Goal: Task Accomplishment & Management: Complete application form

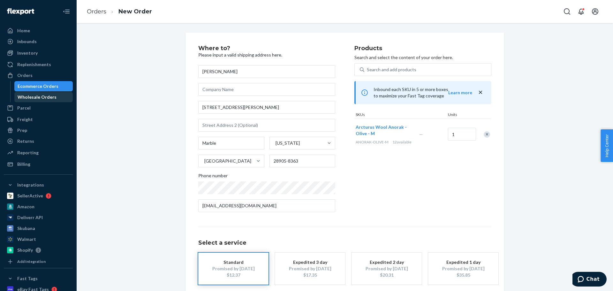
click at [53, 98] on div "Wholesale Orders" at bounding box center [37, 97] width 39 height 6
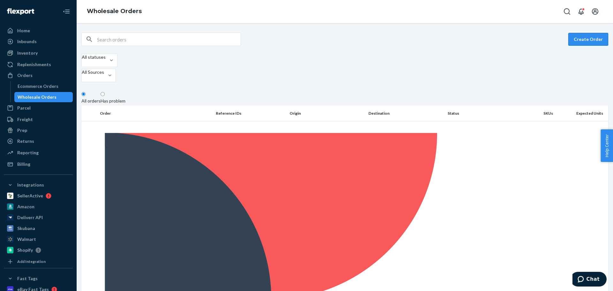
click at [583, 37] on button "Create Order" at bounding box center [588, 39] width 40 height 13
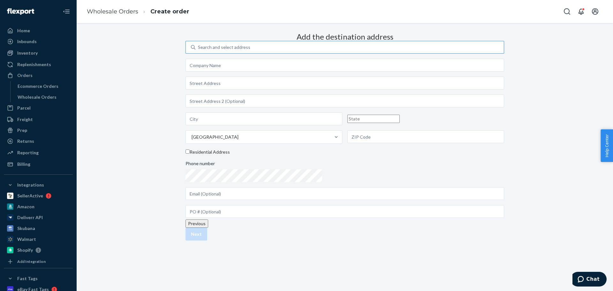
click at [313, 53] on div "Search and select address" at bounding box center [349, 47] width 308 height 11
click at [199, 50] on input "Search and select address" at bounding box center [198, 47] width 1 height 6
paste input "St. [PERSON_NAME] Society"
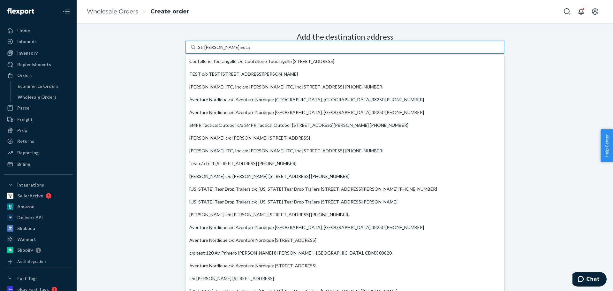
type input "St. [PERSON_NAME] Society"
click at [221, 81] on div "Add the destination address option undefined focused, 1 of 20. 20 results avail…" at bounding box center [344, 124] width 319 height 188
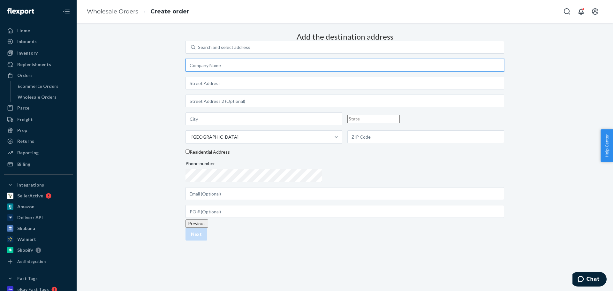
click at [284, 72] on input "text" at bounding box center [344, 65] width 319 height 13
paste input "St. [PERSON_NAME] Society"
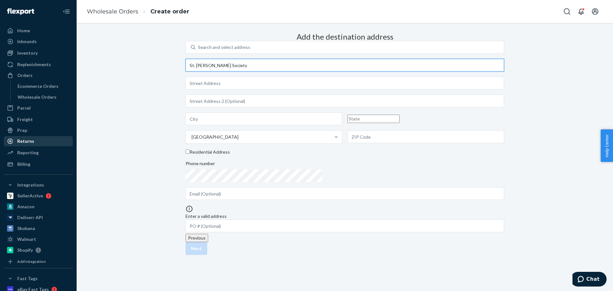
type input "St. [PERSON_NAME] Society"
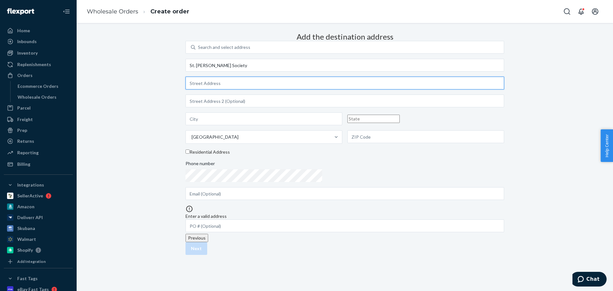
click at [305, 89] on input "text" at bounding box center [344, 83] width 319 height 13
paste input "[STREET_ADDRESS]"
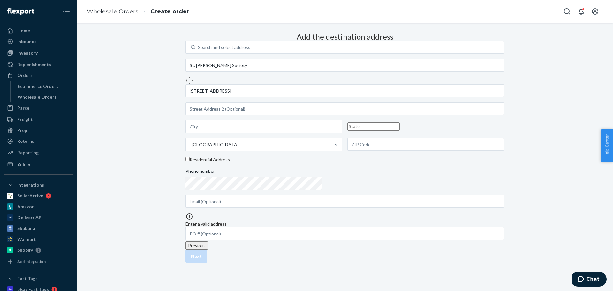
type input "S Hwy 99 E"
type input "[US_STATE]"
type input "OR"
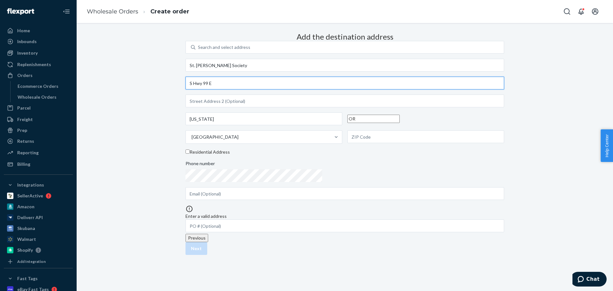
click at [312, 89] on input "S Hwy 99 E" at bounding box center [344, 83] width 319 height 13
click at [200, 108] on div "Add the destination address Search and select address [STREET_ADDRESS][PERSON_N…" at bounding box center [344, 131] width 319 height 202
paste input "[STREET_ADDRESS]"
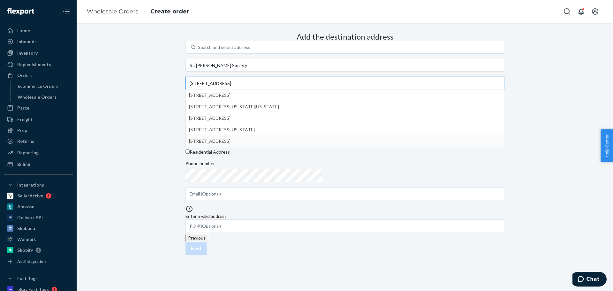
type input "[STREET_ADDRESS]"
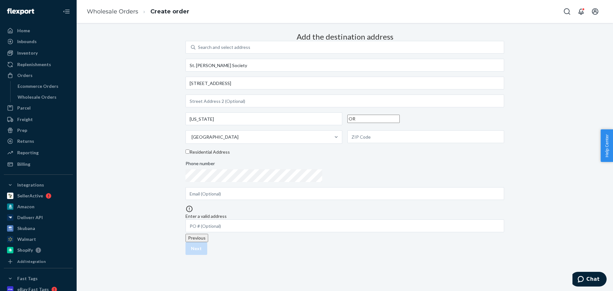
click at [480, 198] on div "Add the destination address Search and select address [GEOGRAPHIC_DATA][PERSON_…" at bounding box center [344, 131] width 319 height 202
click at [189, 146] on div "Add the destination address Search and select address [GEOGRAPHIC_DATA][PERSON_…" at bounding box center [344, 131] width 319 height 202
paste input "[PERSON_NAME]"
type input "[PERSON_NAME]"
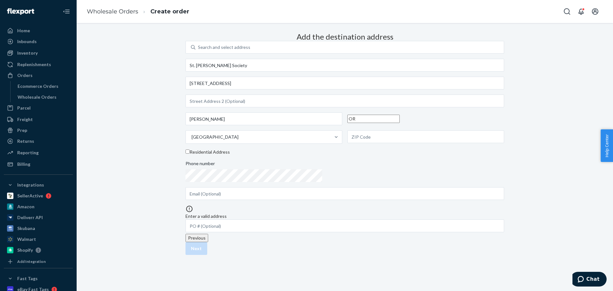
click at [321, 74] on div "Search and select address [GEOGRAPHIC_DATA][PERSON_NAME] Society [STREET_ADDRES…" at bounding box center [344, 120] width 319 height 159
click at [323, 77] on input "[STREET_ADDRESS]" at bounding box center [344, 83] width 319 height 13
drag, startPoint x: 311, startPoint y: 67, endPoint x: 206, endPoint y: 67, distance: 105.0
click at [205, 68] on div "Add the destination address Search and select address [GEOGRAPHIC_DATA][PERSON_…" at bounding box center [344, 131] width 319 height 202
paste input "OR-"
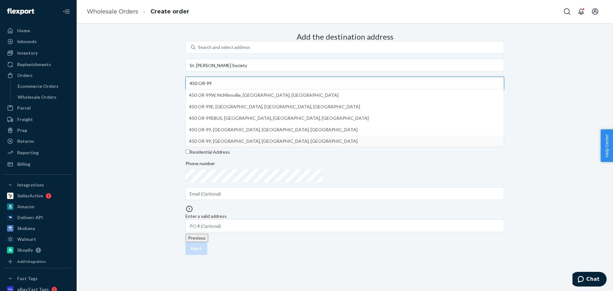
type input "450 OR-99"
type input "97402"
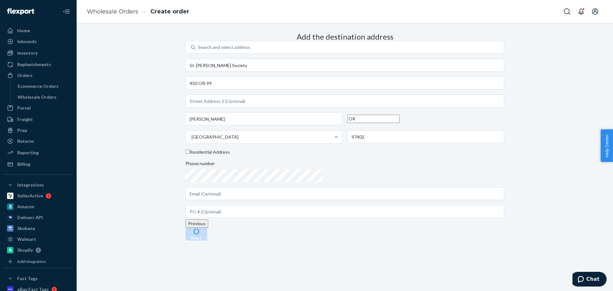
scroll to position [16, 0]
click at [207, 240] on button "Next" at bounding box center [196, 234] width 22 height 13
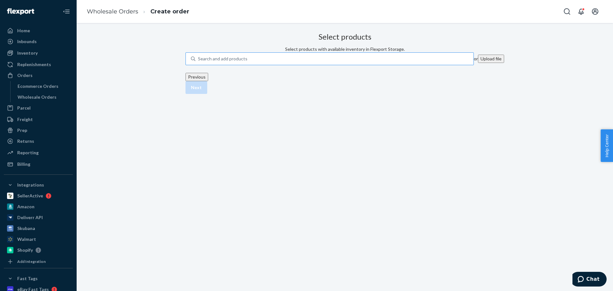
click at [302, 64] on div "Search and add products" at bounding box center [334, 58] width 278 height 11
click at [199, 62] on input "Search and add products" at bounding box center [198, 59] width 1 height 6
paste input "NC-AC-640WB-ROYAL"
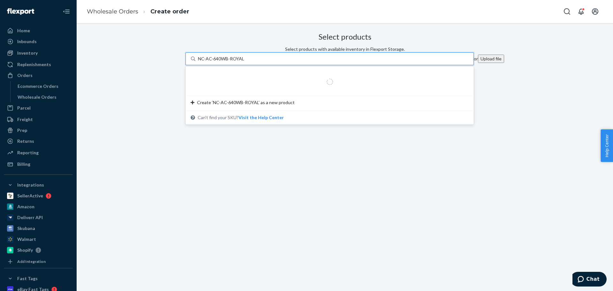
type input "NC-AC-640WB-ROYAL"
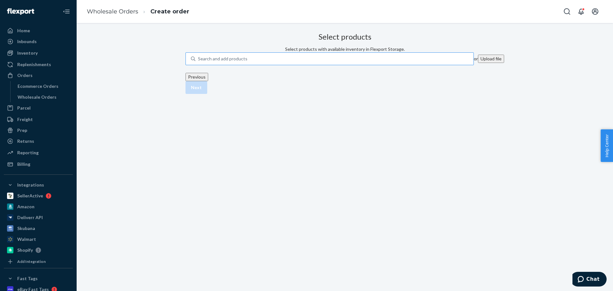
click at [315, 64] on div "Search and add products" at bounding box center [334, 58] width 278 height 11
click at [199, 62] on input "Search and add products" at bounding box center [198, 59] width 1 height 6
paste input "NC-AC-640WB-ROYAL"
type input "NC-AC-640WB-ROYAL"
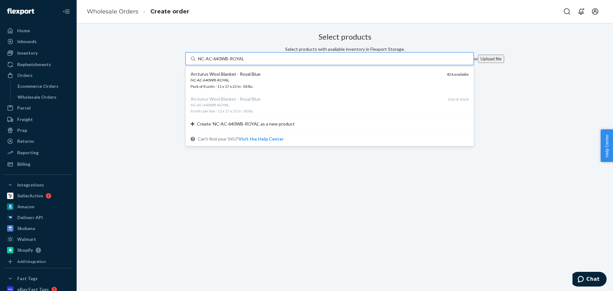
click at [318, 83] on div "NC-AC-640WB-ROYAL" at bounding box center [316, 79] width 251 height 5
click at [244, 62] on input "NC-AC-640WB-ROYAL" at bounding box center [221, 59] width 46 height 6
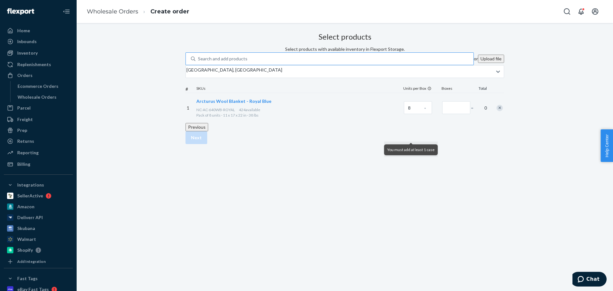
click at [310, 64] on div "Search and add products" at bounding box center [334, 58] width 278 height 11
click at [199, 62] on input "Search and add products" at bounding box center [198, 59] width 1 height 6
paste input "NC-AC-640WB-ORANGE"
type input "NC-AC-640WB-ORANGE"
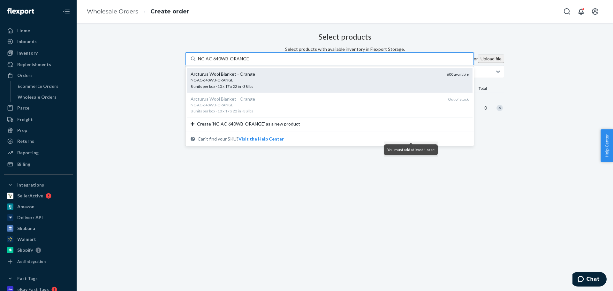
click at [303, 77] on div "Arcturus Wool Blanket - Orange" at bounding box center [316, 74] width 251 height 6
click at [249, 62] on input "NC-AC-640WB-ORANGE" at bounding box center [223, 59] width 51 height 6
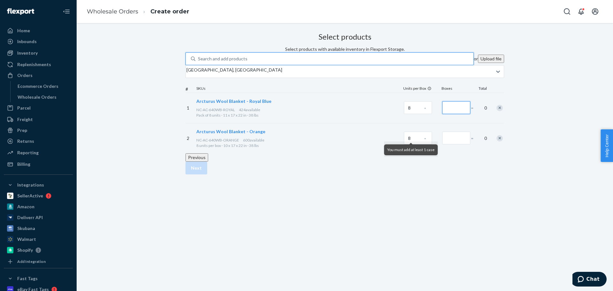
click at [442, 114] on input "Number of boxes" at bounding box center [456, 107] width 28 height 13
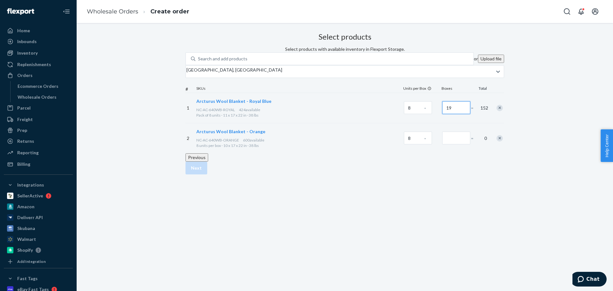
type input "19"
click at [442, 144] on input "Number of boxes" at bounding box center [456, 138] width 28 height 13
type input "19"
click at [207, 174] on button "Next" at bounding box center [196, 168] width 22 height 13
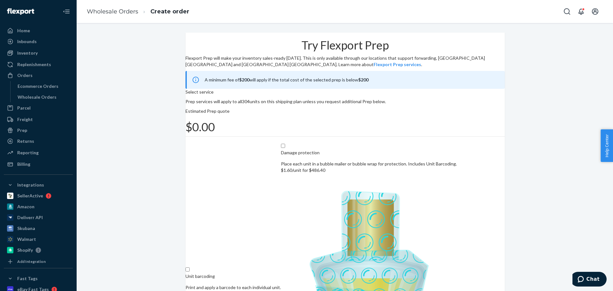
scroll to position [39, 0]
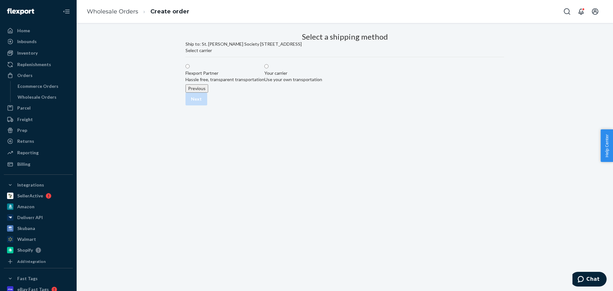
scroll to position [0, 0]
click at [233, 76] on div "Flexport Partner" at bounding box center [224, 73] width 79 height 6
click at [190, 68] on input "Flexport Partner Hassle free, transparent transportation" at bounding box center [187, 66] width 4 height 4
radio input "true"
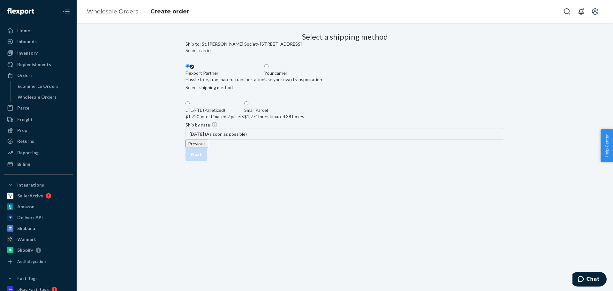
click at [304, 120] on div "$1,274 for estimated 38 boxes" at bounding box center [274, 116] width 60 height 6
click at [248, 105] on input "Small Parcel $1,274 for estimated 38 boxes" at bounding box center [246, 103] width 4 height 4
radio input "true"
click at [207, 161] on button "Next" at bounding box center [196, 154] width 22 height 13
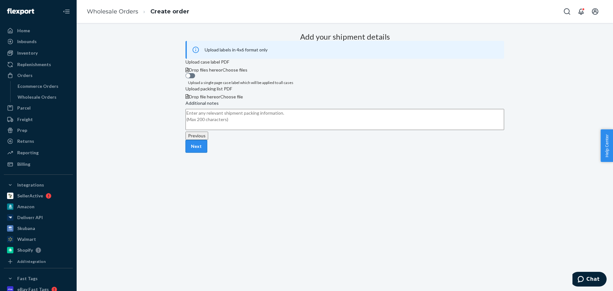
click at [207, 153] on button "Next" at bounding box center [196, 146] width 22 height 13
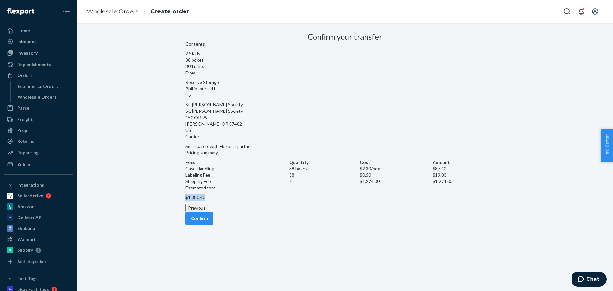
drag, startPoint x: 457, startPoint y: 181, endPoint x: 423, endPoint y: 182, distance: 34.8
click at [423, 182] on div "Fees Quantity Cost Amount Case Handling 38 boxes $2.30 /box $87.40 Labeling Fee…" at bounding box center [344, 180] width 319 height 42
copy p "$1,380.40"
drag, startPoint x: 36, startPoint y: 96, endPoint x: 9, endPoint y: 114, distance: 32.0
click at [36, 96] on div "Wholesale Orders" at bounding box center [37, 97] width 39 height 6
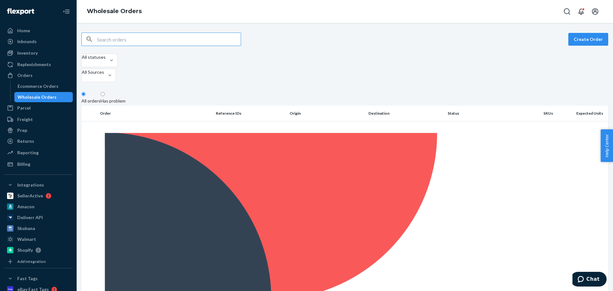
checkbox input "true"
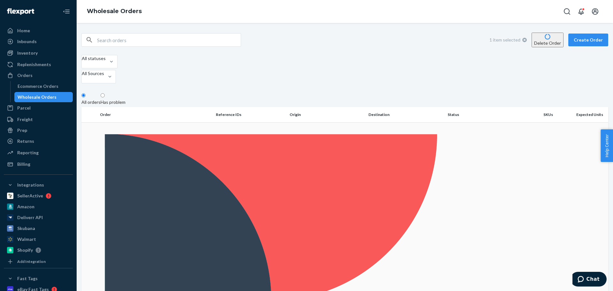
checkbox input "false"
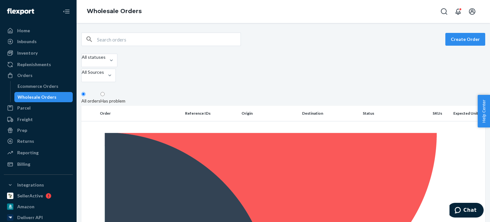
drag, startPoint x: 39, startPoint y: 50, endPoint x: 72, endPoint y: 45, distance: 34.0
click at [39, 50] on div "Inventory" at bounding box center [38, 53] width 68 height 9
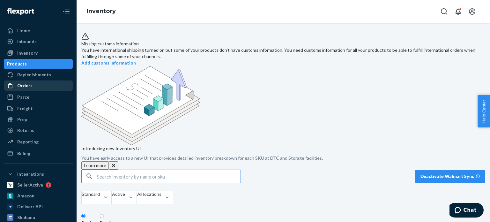
click at [27, 87] on div "Orders" at bounding box center [24, 85] width 15 height 6
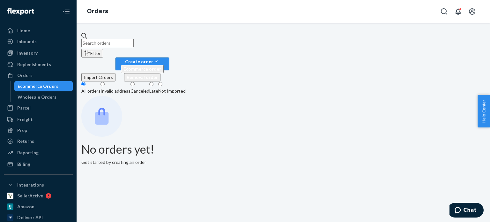
click at [164, 58] on div "Create order" at bounding box center [142, 61] width 43 height 7
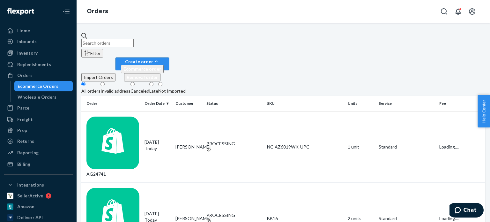
click at [161, 66] on span "Ecommerce order" at bounding box center [143, 68] width 38 height 5
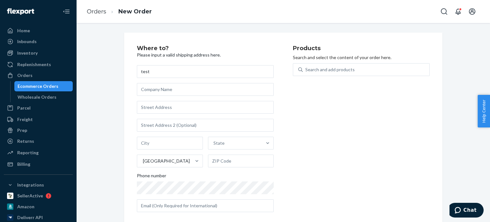
type input "test"
click at [192, 87] on input "text" at bounding box center [205, 89] width 137 height 13
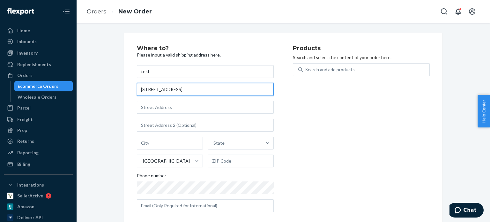
type input "[STREET_ADDRESS]"
drag, startPoint x: 95, startPoint y: 89, endPoint x: 76, endPoint y: 89, distance: 19.5
click at [72, 86] on div "Home Inbounds Shipping Plans Problems Inventory Products Replenishments Orders …" at bounding box center [245, 111] width 490 height 222
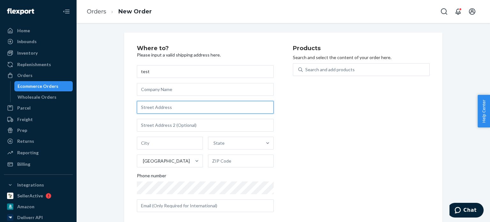
click at [154, 104] on input "text" at bounding box center [205, 107] width 137 height 13
paste input "[STREET_ADDRESS]"
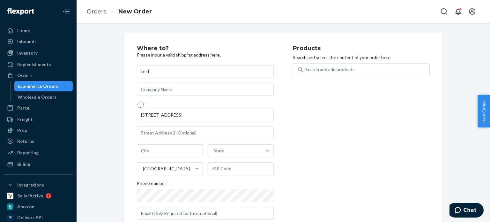
type input "[STREET_ADDRESS]"
type input "[PERSON_NAME][GEOGRAPHIC_DATA]"
type input "48108"
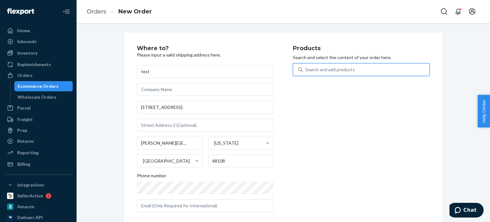
click at [345, 65] on div "Search and add products" at bounding box center [366, 69] width 127 height 11
click at [306, 66] on input "0 results available. Use Up and Down to choose options, press Enter to select t…" at bounding box center [306, 69] width 1 height 6
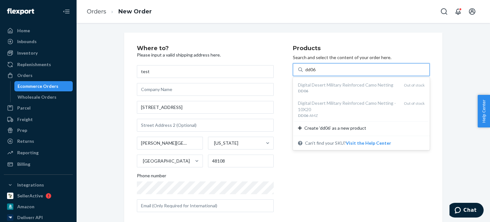
type input "dd06"
